Goal: Task Accomplishment & Management: Use online tool/utility

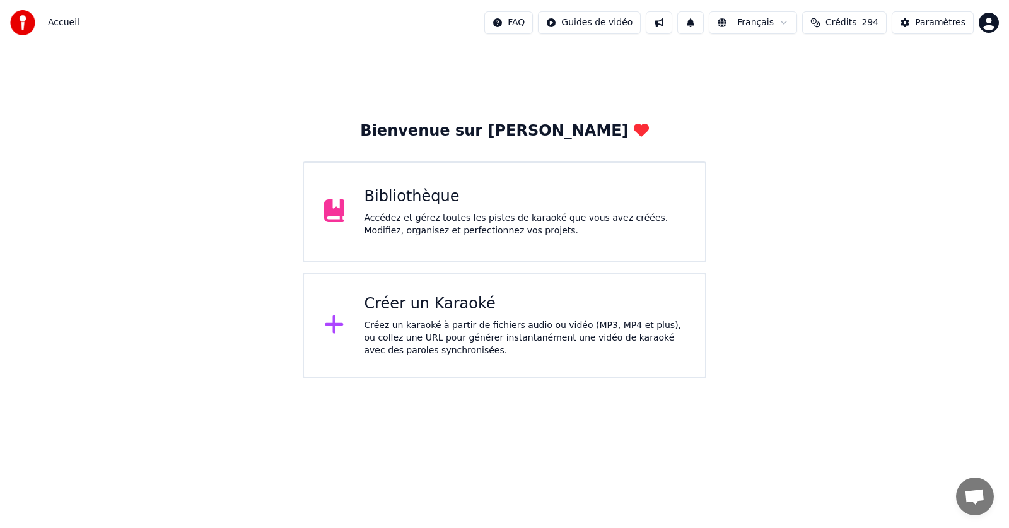
click at [539, 206] on div "Bibliothèque" at bounding box center [525, 197] width 321 height 20
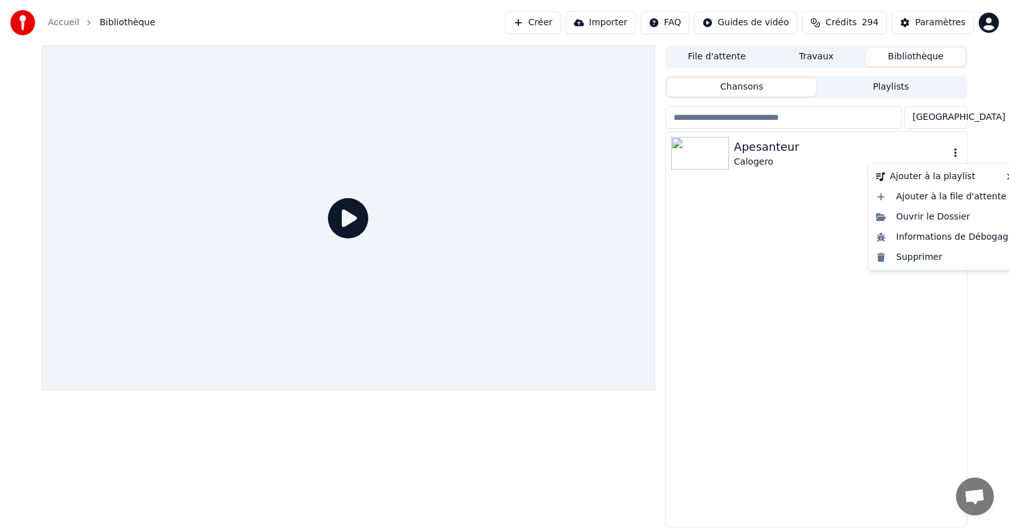
click at [955, 151] on icon "button" at bounding box center [955, 152] width 3 height 9
click at [917, 255] on div "Supprimer" at bounding box center [945, 257] width 148 height 20
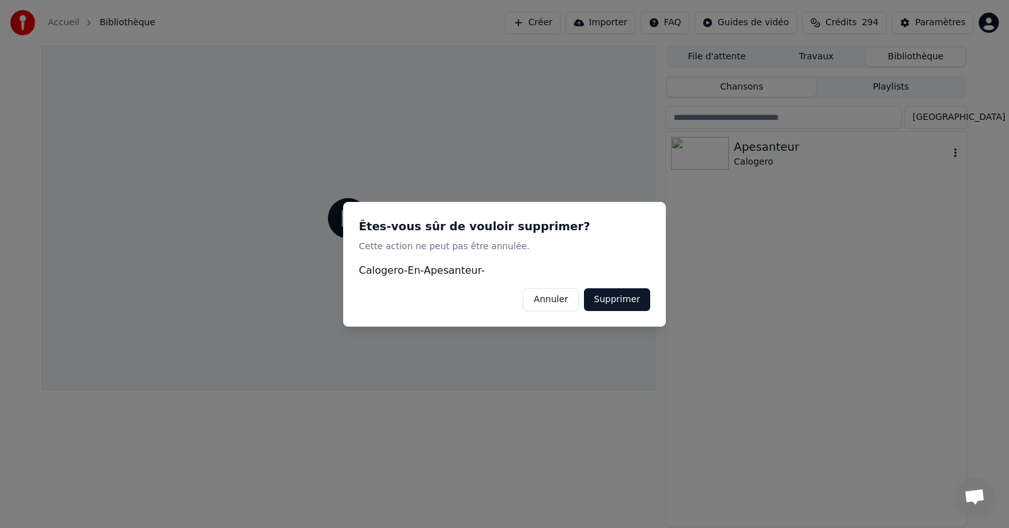
click at [608, 298] on button "Supprimer" at bounding box center [617, 299] width 66 height 23
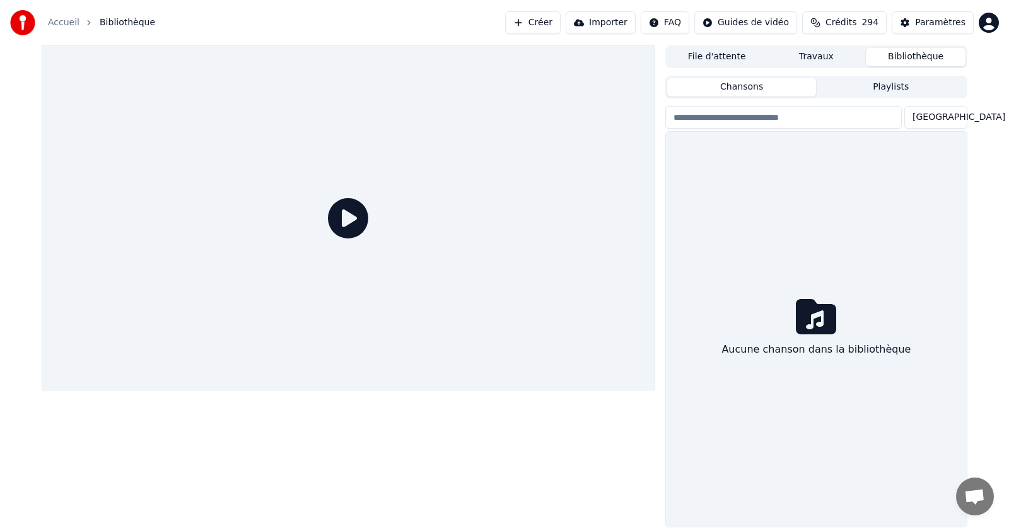
click at [62, 23] on link "Accueil" at bounding box center [64, 22] width 32 height 13
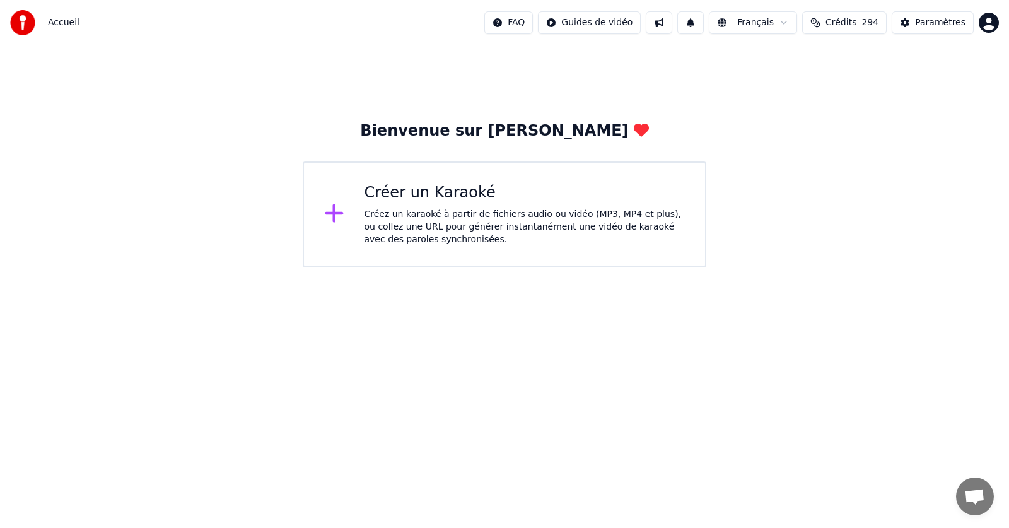
click at [422, 212] on div "Créez un karaoké à partir de fichiers audio ou vidéo (MP3, MP4 et plus), ou col…" at bounding box center [525, 227] width 321 height 38
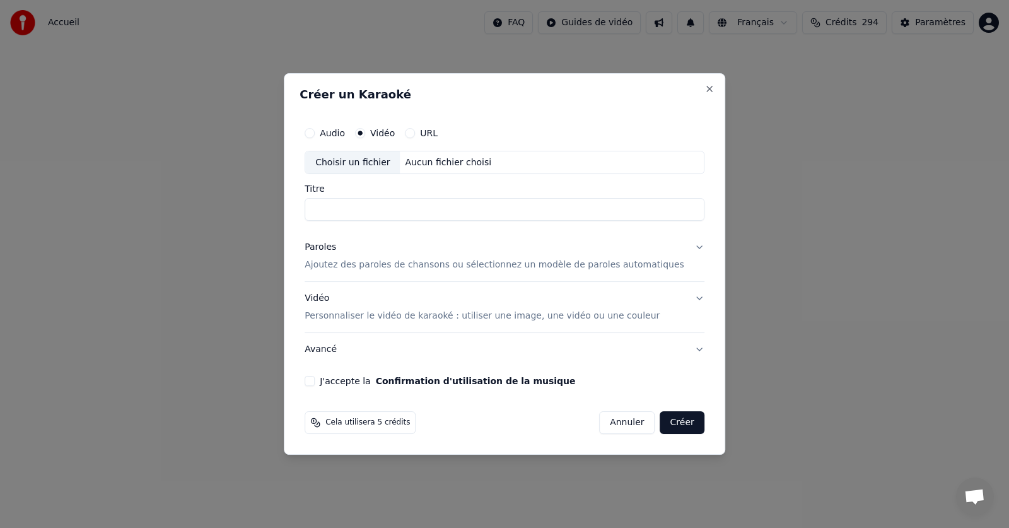
click at [365, 160] on div "Choisir un fichier" at bounding box center [352, 162] width 95 height 23
type input "**********"
click at [364, 270] on p "Ajoutez des paroles de chansons ou sélectionnez un modèle de paroles automatiqu…" at bounding box center [495, 265] width 380 height 13
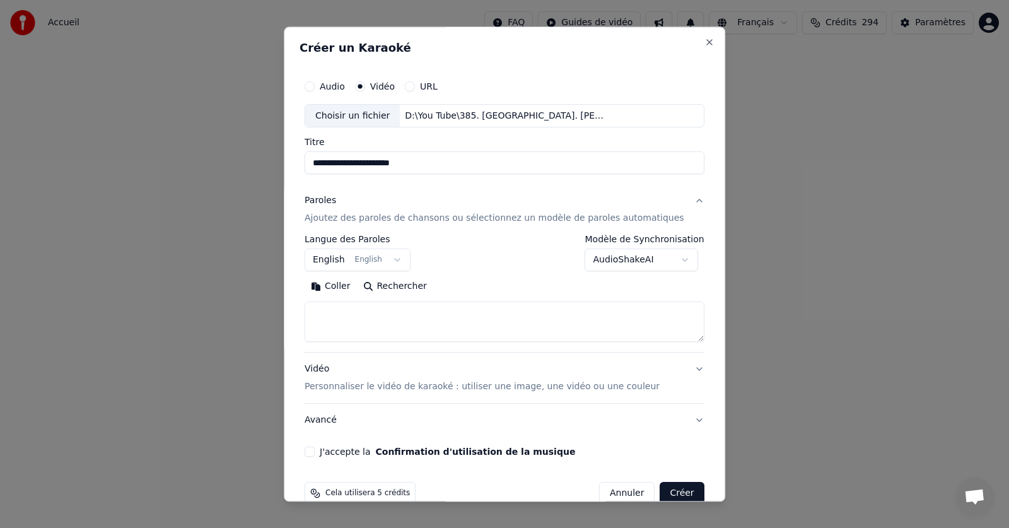
click at [403, 261] on body "**********" at bounding box center [504, 133] width 1009 height 267
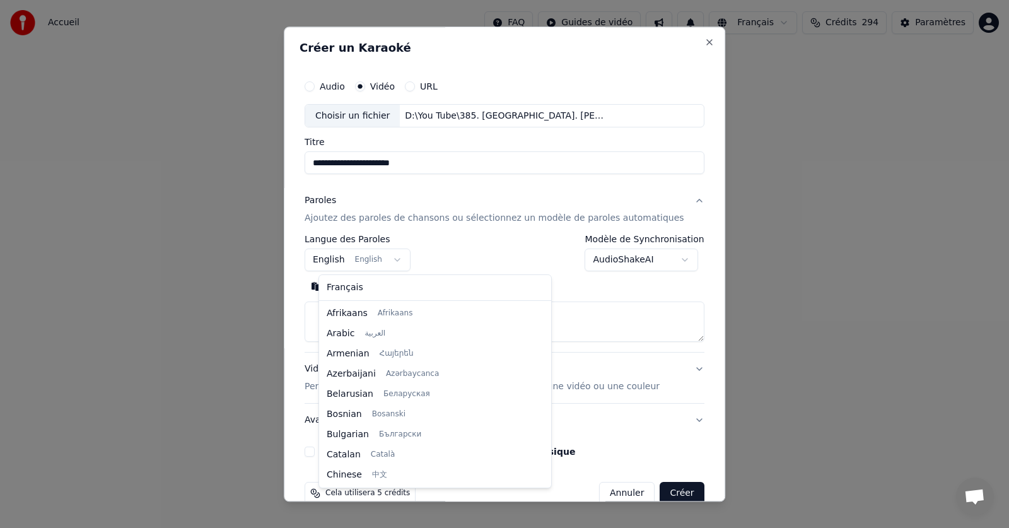
scroll to position [101, 0]
select select "**"
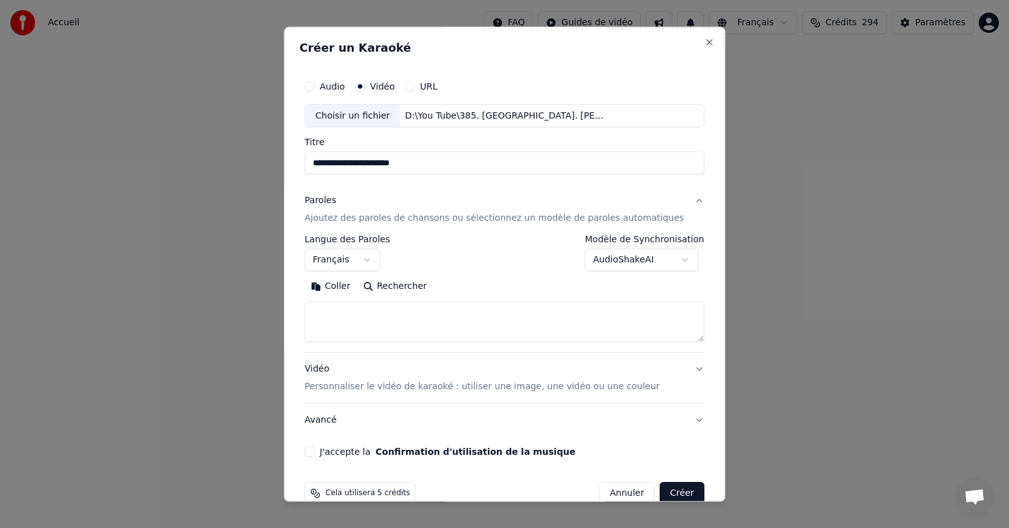
click at [350, 286] on button "Coller" at bounding box center [331, 287] width 52 height 20
click at [315, 452] on button "J'accepte la Confirmation d'utilisation de la musique" at bounding box center [310, 452] width 10 height 10
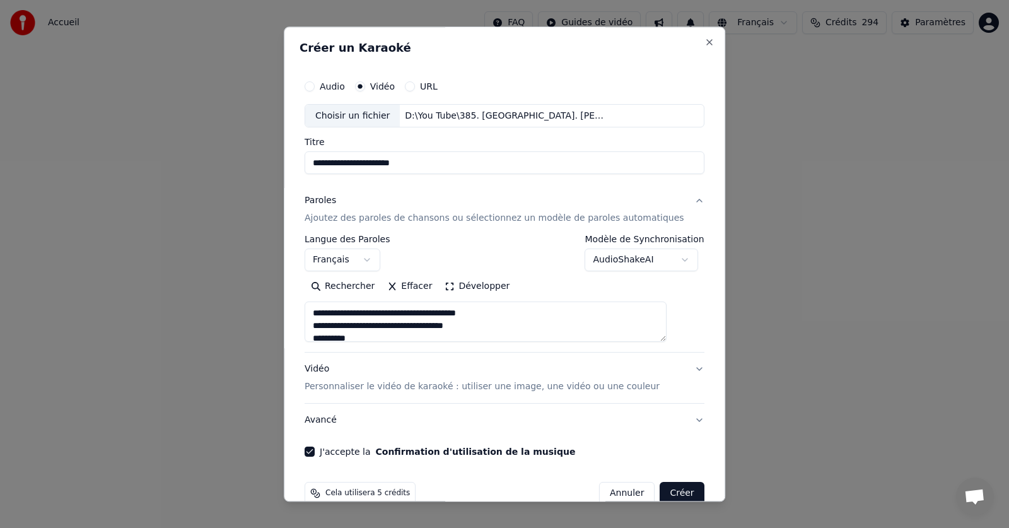
click at [661, 490] on button "Créer" at bounding box center [683, 494] width 44 height 23
type textarea "**********"
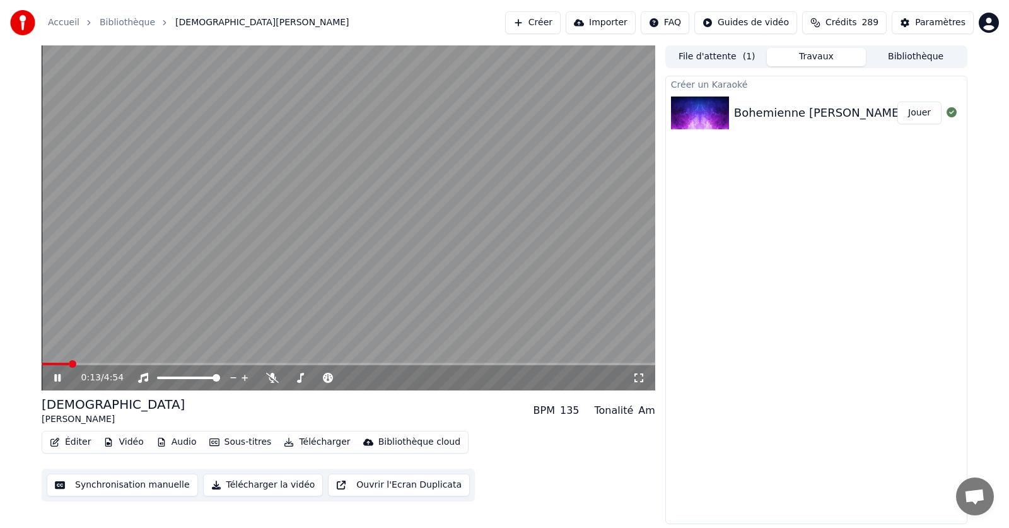
click at [59, 375] on icon at bounding box center [57, 378] width 6 height 8
click at [44, 365] on span at bounding box center [48, 364] width 8 height 8
click at [271, 377] on icon at bounding box center [272, 378] width 13 height 10
click at [55, 375] on icon at bounding box center [58, 377] width 8 height 9
click at [57, 377] on icon at bounding box center [67, 378] width 30 height 10
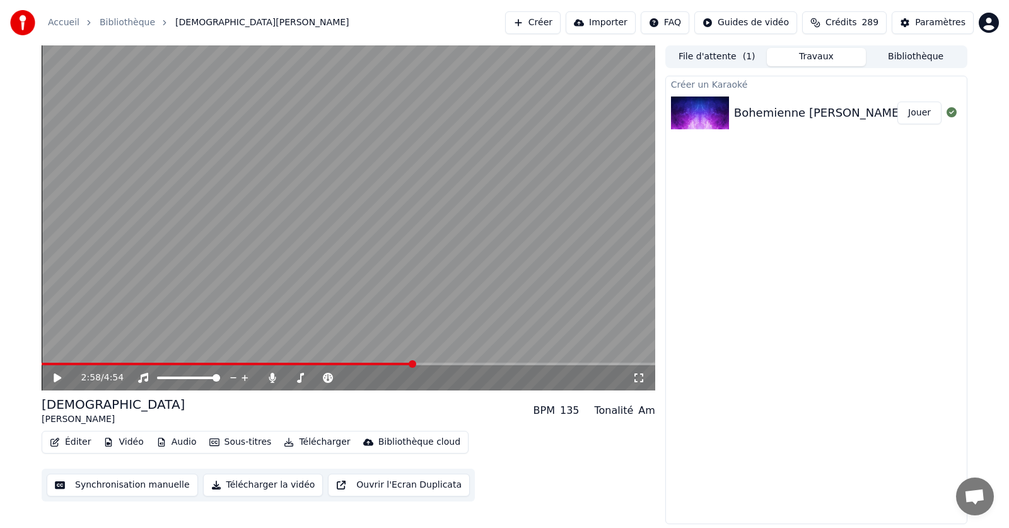
click at [57, 377] on icon at bounding box center [58, 377] width 8 height 9
click at [74, 442] on button "Éditer" at bounding box center [70, 442] width 51 height 18
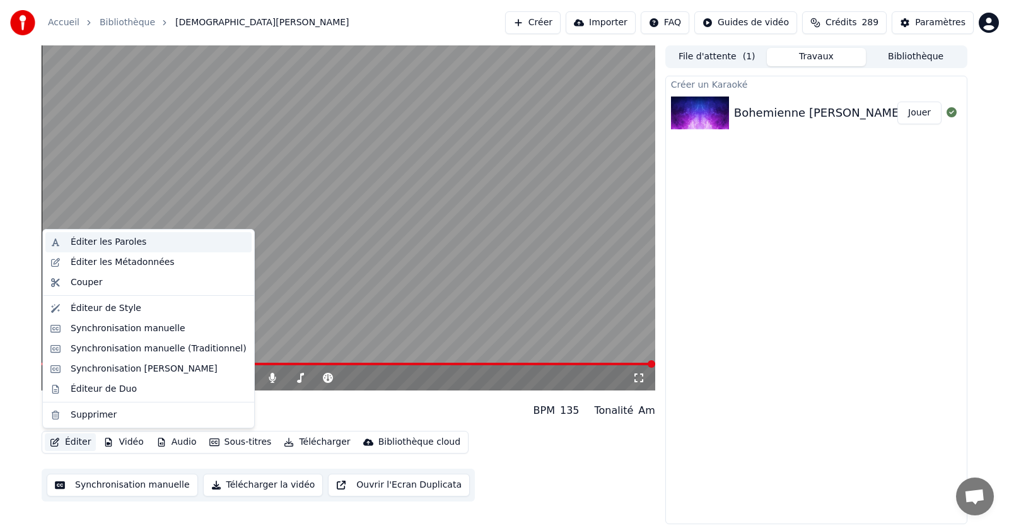
click at [98, 240] on div "Éditer les Paroles" at bounding box center [109, 242] width 76 height 13
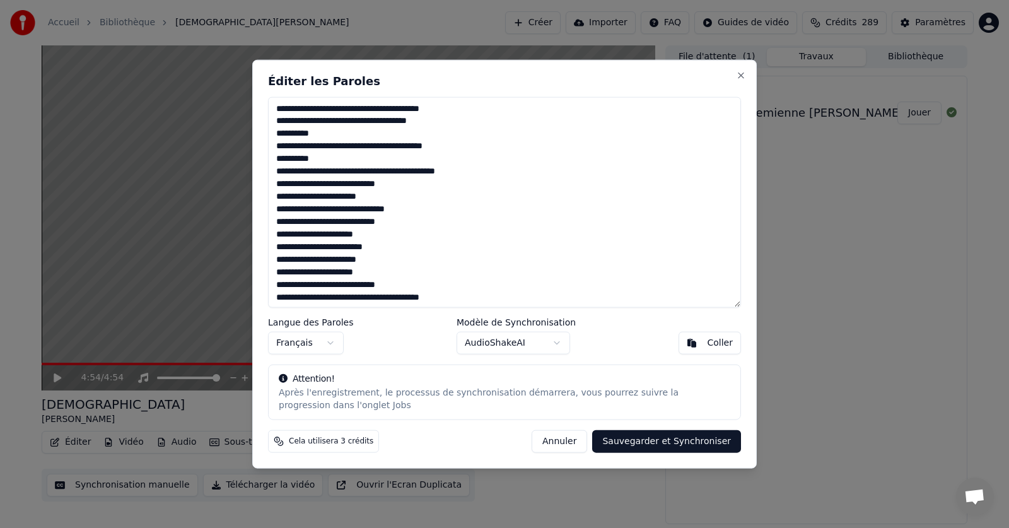
click at [461, 144] on textarea at bounding box center [504, 202] width 473 height 211
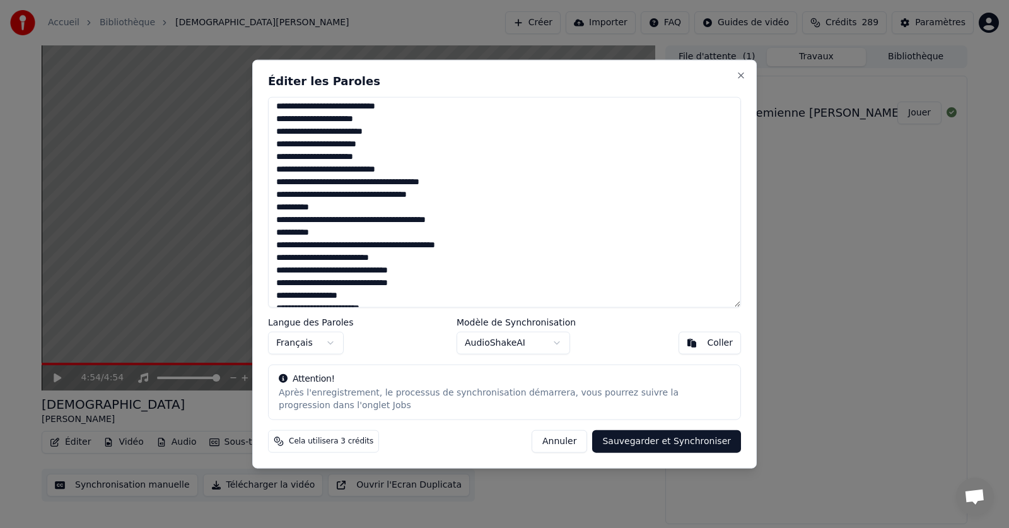
scroll to position [126, 0]
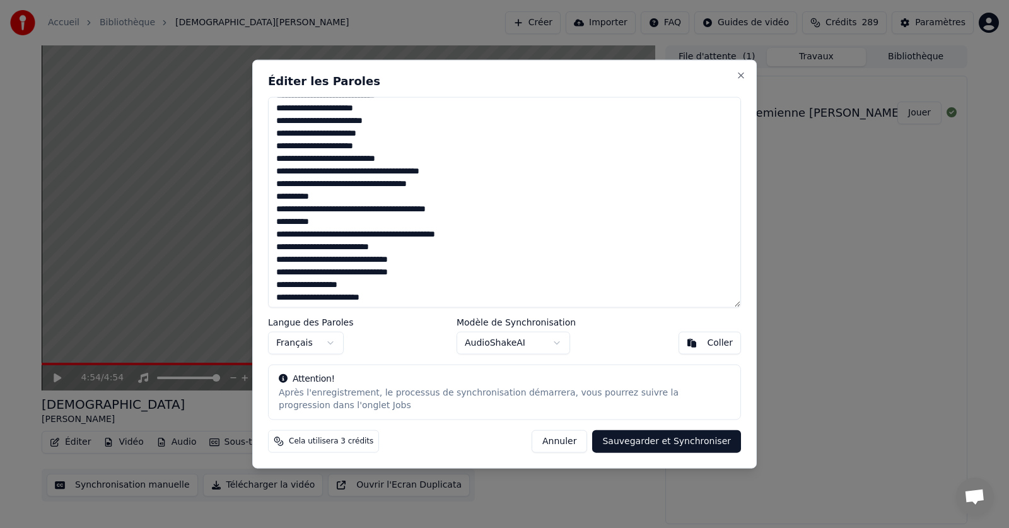
click at [466, 209] on textarea at bounding box center [504, 202] width 473 height 211
click at [314, 249] on textarea at bounding box center [504, 202] width 473 height 211
click at [315, 249] on textarea at bounding box center [504, 202] width 473 height 211
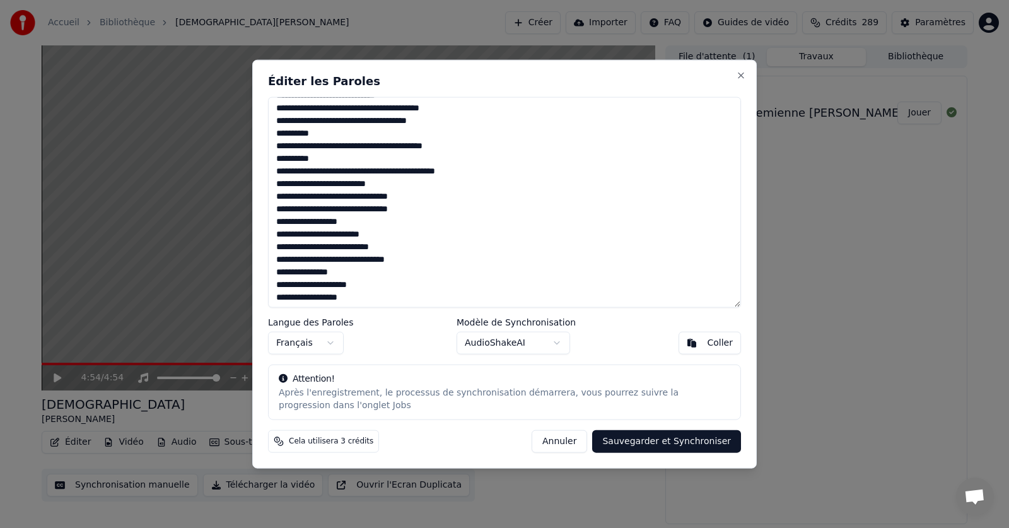
scroll to position [252, 0]
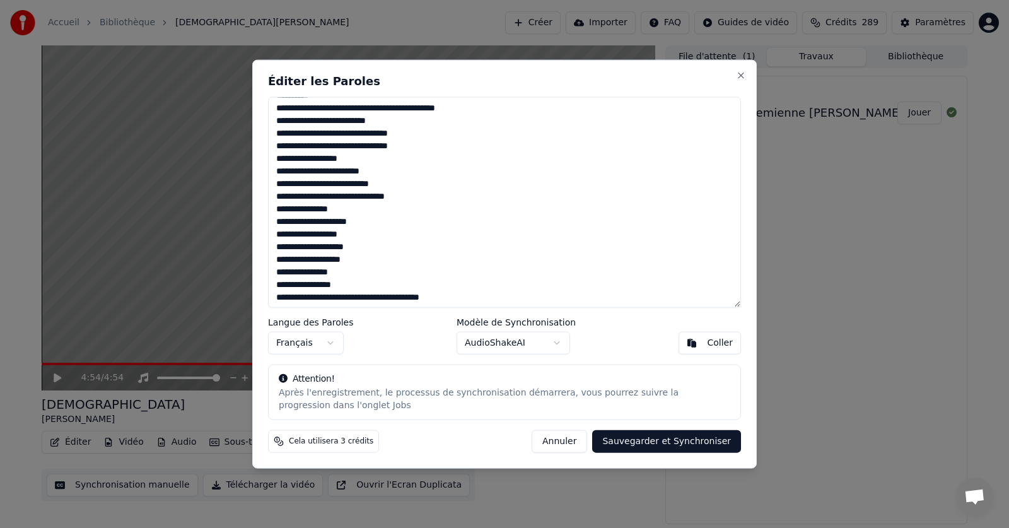
click at [348, 283] on textarea at bounding box center [504, 202] width 473 height 211
click at [368, 303] on textarea at bounding box center [504, 202] width 473 height 211
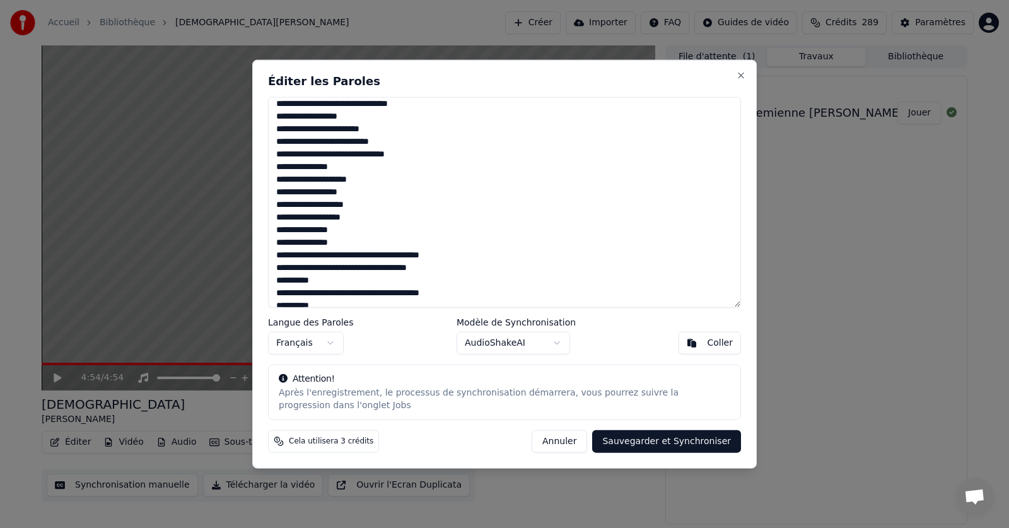
scroll to position [329, 0]
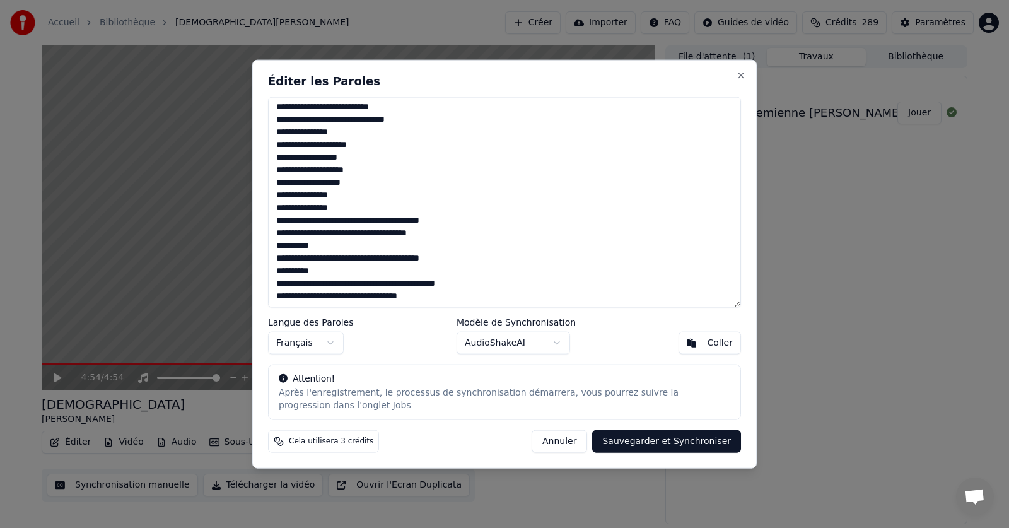
click at [462, 257] on textarea at bounding box center [504, 202] width 473 height 211
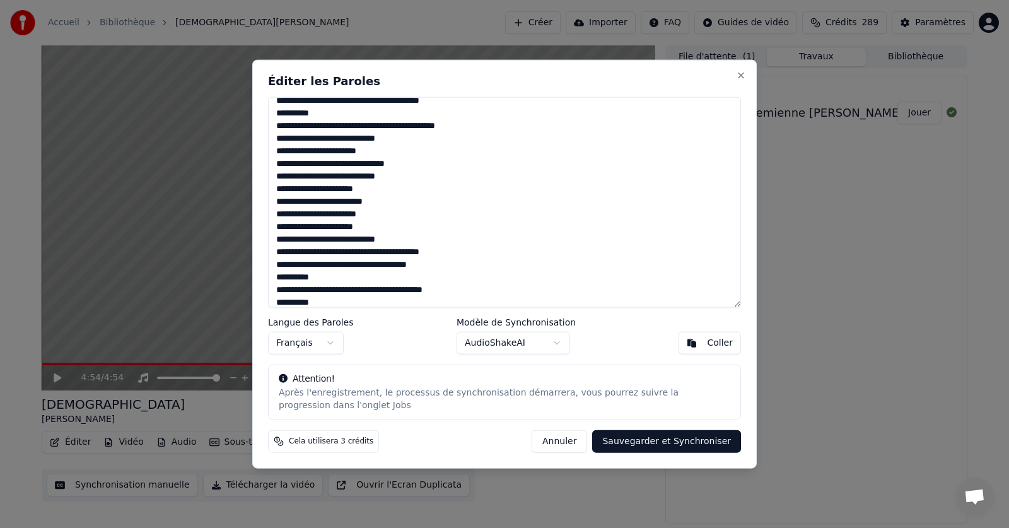
scroll to position [0, 0]
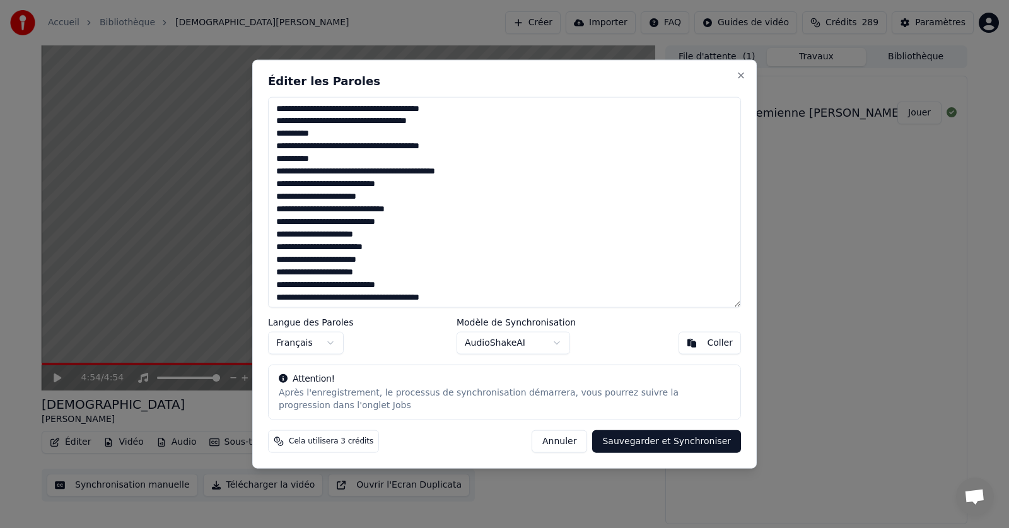
type textarea "**********"
click at [678, 446] on button "Sauvegarder et Synchroniser" at bounding box center [666, 441] width 149 height 23
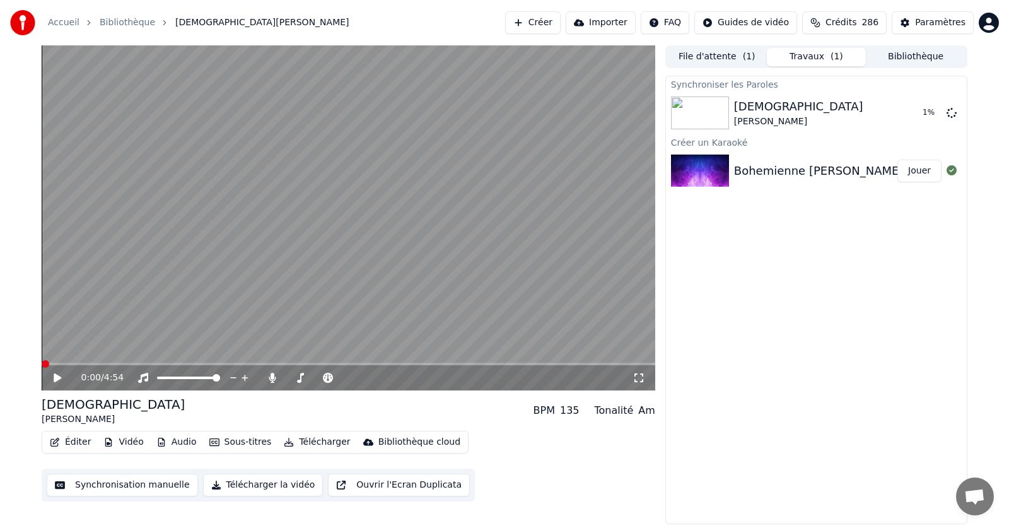
click at [42, 368] on span at bounding box center [46, 364] width 8 height 8
click at [56, 377] on icon at bounding box center [57, 378] width 6 height 8
click at [57, 377] on icon at bounding box center [58, 377] width 8 height 9
click at [57, 377] on icon at bounding box center [67, 378] width 30 height 10
click at [44, 366] on span at bounding box center [48, 364] width 8 height 8
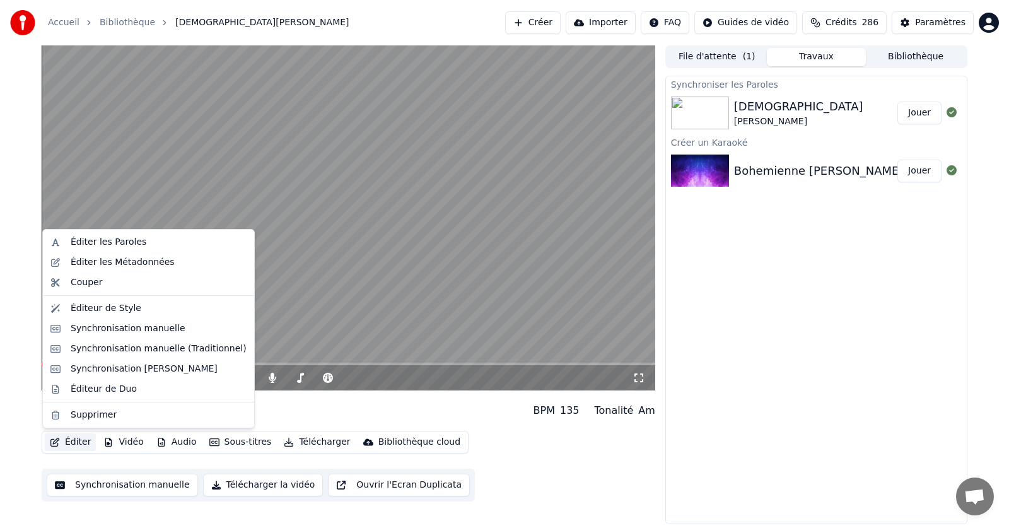
click at [75, 443] on button "Éditer" at bounding box center [70, 442] width 51 height 18
click at [101, 242] on div "Éditer les Paroles" at bounding box center [109, 242] width 76 height 13
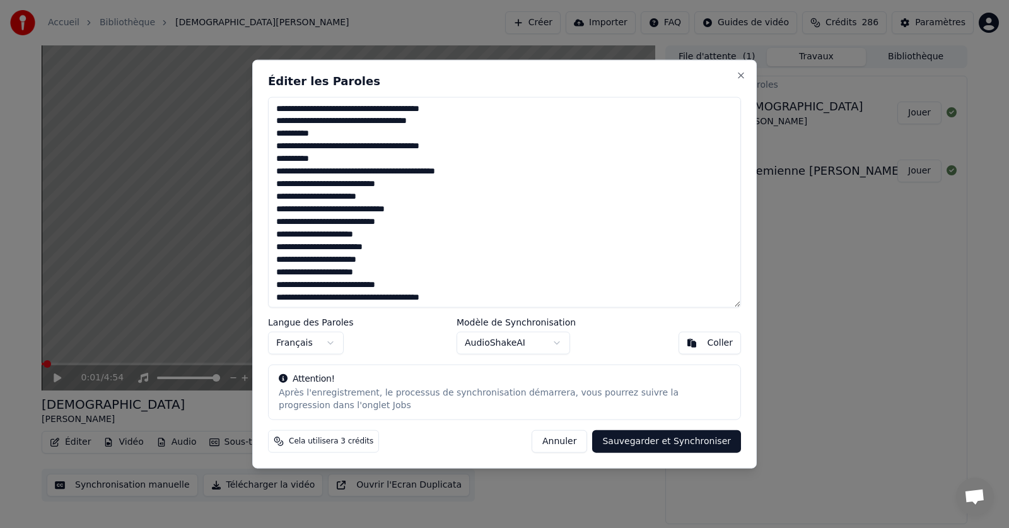
drag, startPoint x: 336, startPoint y: 185, endPoint x: 302, endPoint y: 188, distance: 34.2
click at [317, 186] on textarea at bounding box center [504, 202] width 473 height 211
drag, startPoint x: 302, startPoint y: 188, endPoint x: 281, endPoint y: 190, distance: 20.9
click at [281, 190] on textarea at bounding box center [504, 202] width 473 height 211
drag, startPoint x: 344, startPoint y: 185, endPoint x: 277, endPoint y: 186, distance: 66.9
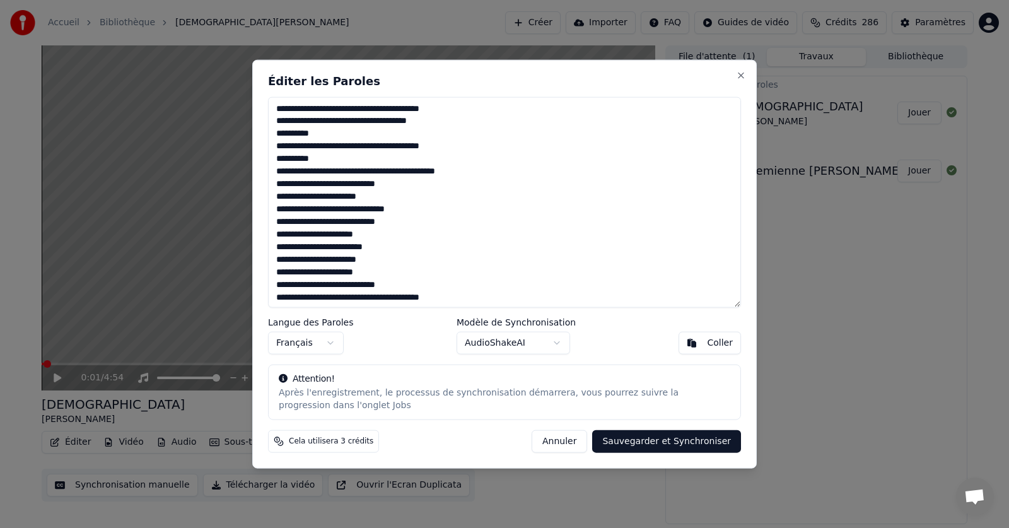
click at [277, 186] on textarea at bounding box center [504, 202] width 473 height 211
type textarea "**********"
click at [665, 443] on button "Sauvegarder et Synchroniser" at bounding box center [666, 441] width 149 height 23
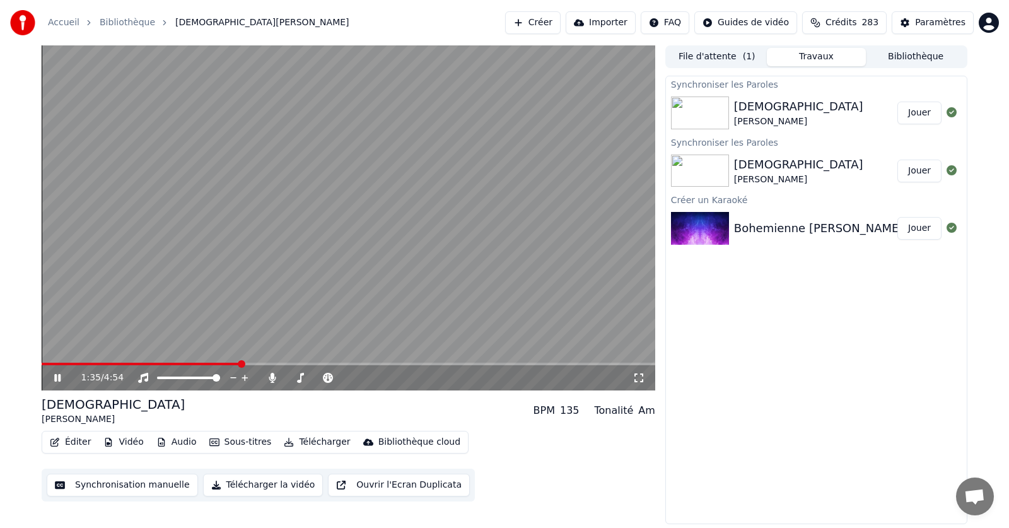
click at [62, 377] on icon at bounding box center [67, 378] width 30 height 10
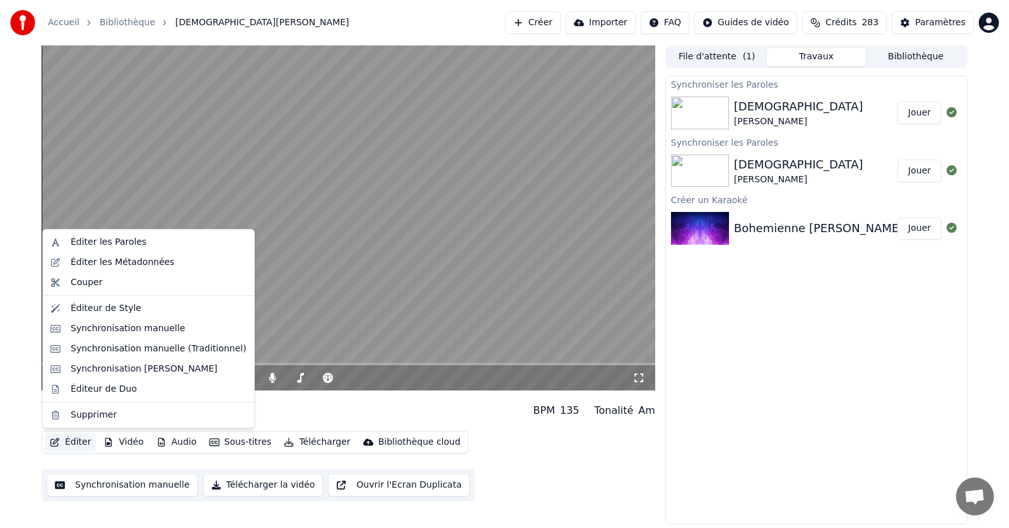
click at [73, 440] on button "Éditer" at bounding box center [70, 442] width 51 height 18
click at [100, 246] on div "Éditer les Paroles" at bounding box center [109, 242] width 76 height 13
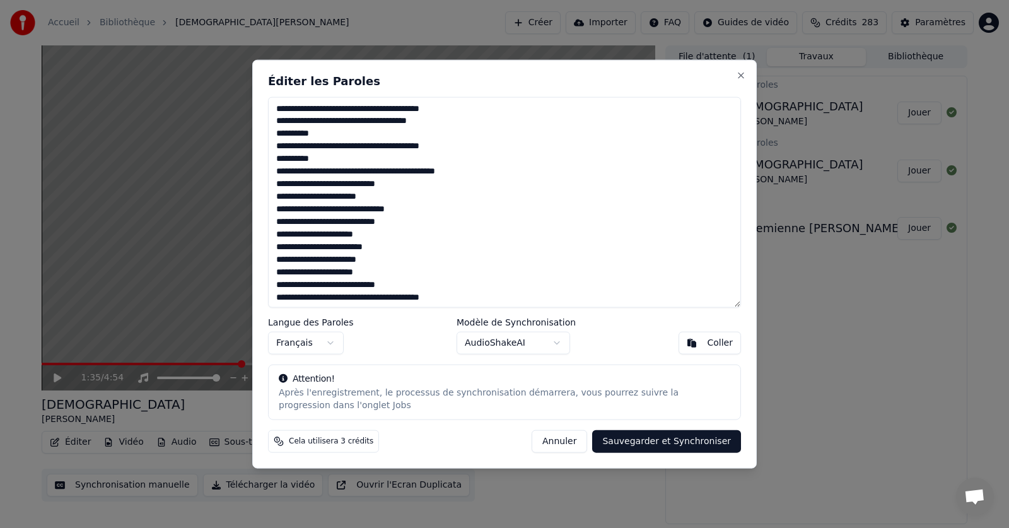
click at [409, 225] on textarea at bounding box center [504, 202] width 473 height 211
type textarea "**********"
click at [645, 444] on button "Sauvegarder et Synchroniser" at bounding box center [666, 441] width 149 height 23
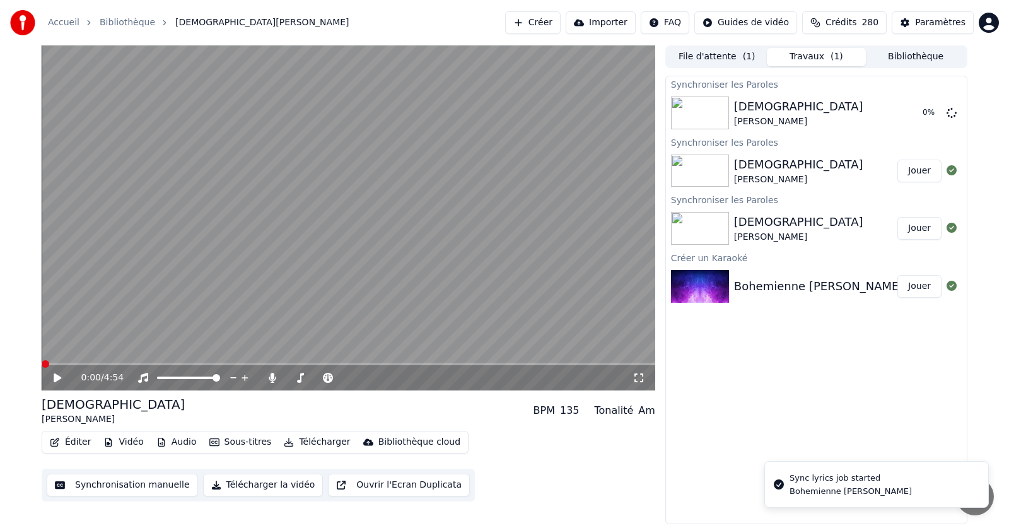
click at [42, 364] on span at bounding box center [46, 364] width 8 height 8
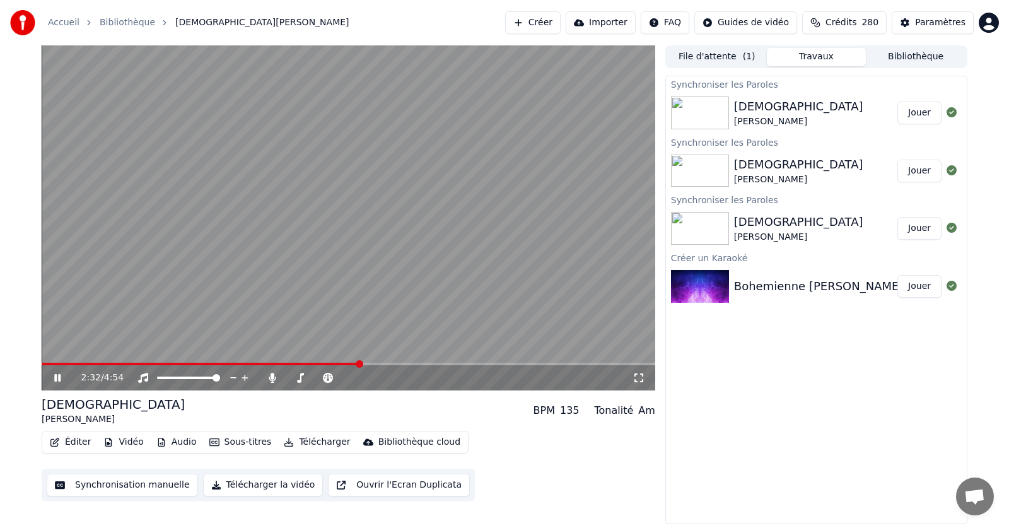
click at [59, 377] on icon at bounding box center [57, 378] width 6 height 8
click at [59, 375] on icon at bounding box center [67, 378] width 30 height 10
click at [56, 376] on icon at bounding box center [58, 377] width 8 height 9
click at [308, 440] on button "Télécharger" at bounding box center [317, 442] width 76 height 18
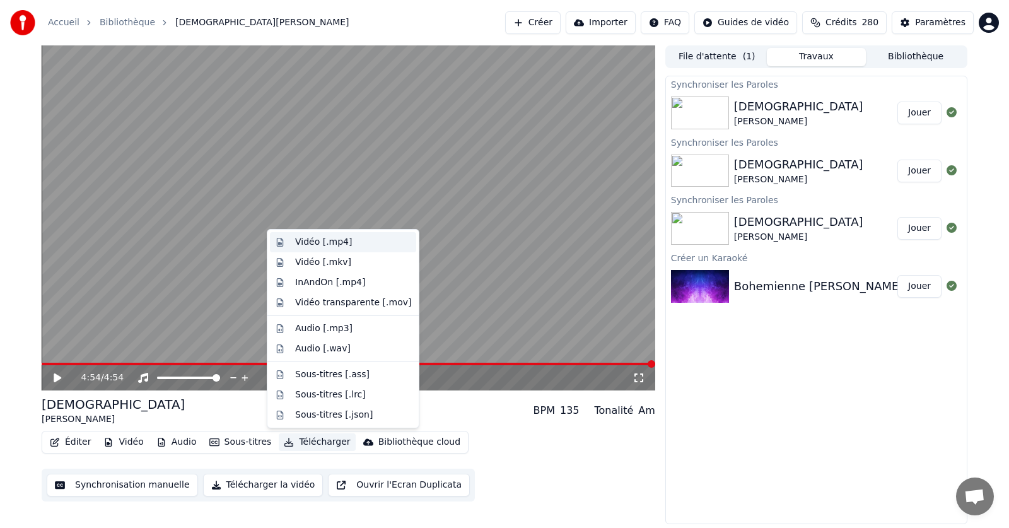
click at [315, 243] on div "Vidéo [.mp4]" at bounding box center [323, 242] width 57 height 13
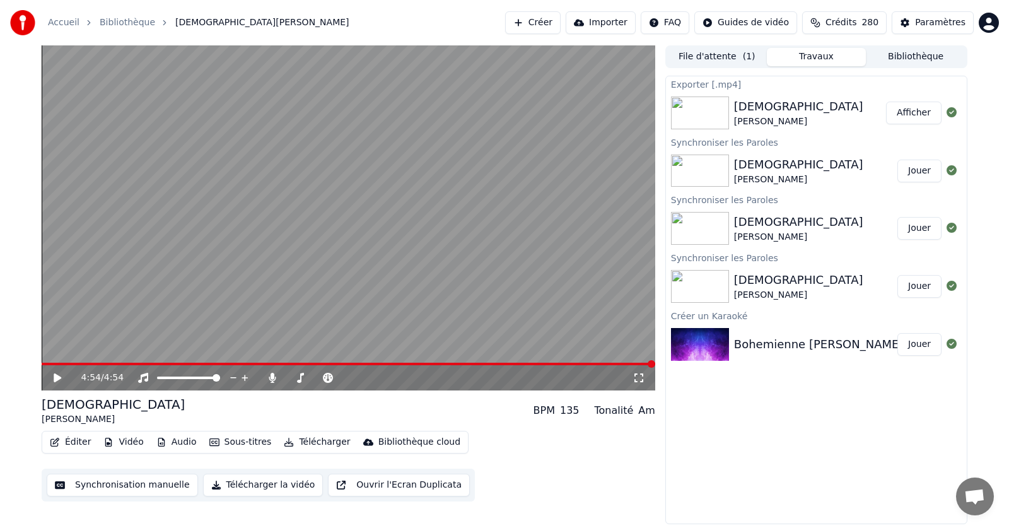
click at [913, 114] on button "Afficher" at bounding box center [914, 113] width 56 height 23
click at [270, 376] on icon at bounding box center [272, 378] width 13 height 10
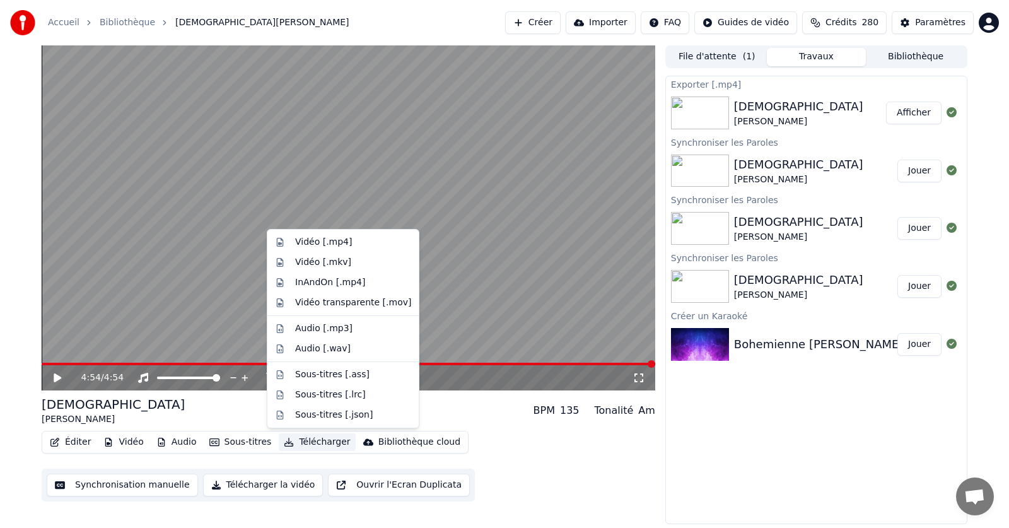
click at [305, 443] on button "Télécharger" at bounding box center [317, 442] width 76 height 18
click at [312, 242] on div "Vidéo [.mp4]" at bounding box center [323, 242] width 57 height 13
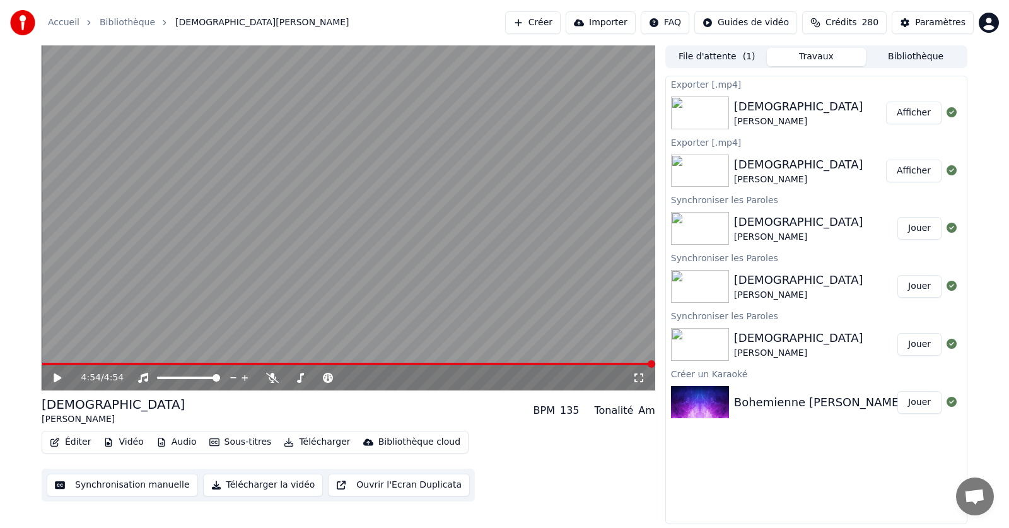
click at [910, 111] on button "Afficher" at bounding box center [914, 113] width 56 height 23
